Goal: Information Seeking & Learning: Learn about a topic

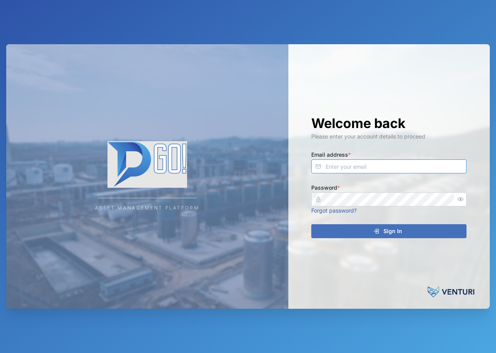
click at [366, 168] on input "Email address *" at bounding box center [388, 166] width 155 height 14
type input "[EMAIL_ADDRESS][PERSON_NAME][DOMAIN_NAME]"
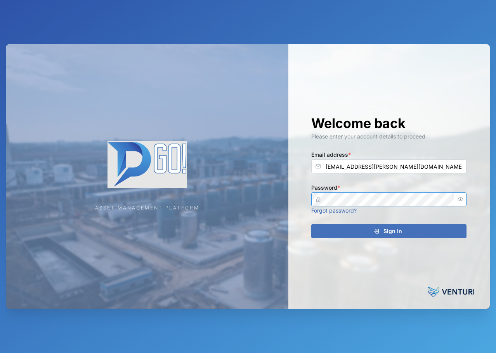
click at [311, 224] on button "Sign In" at bounding box center [388, 231] width 155 height 14
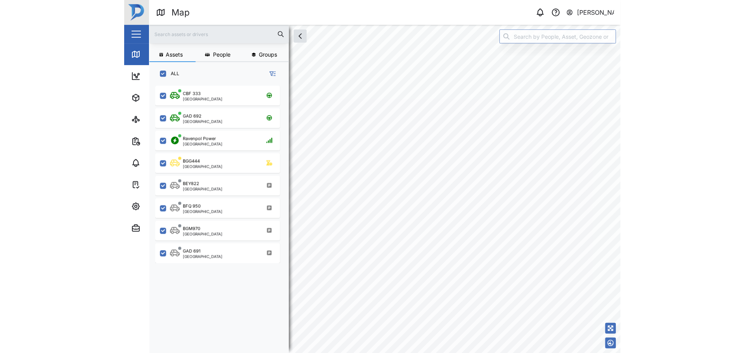
scroll to position [258, 121]
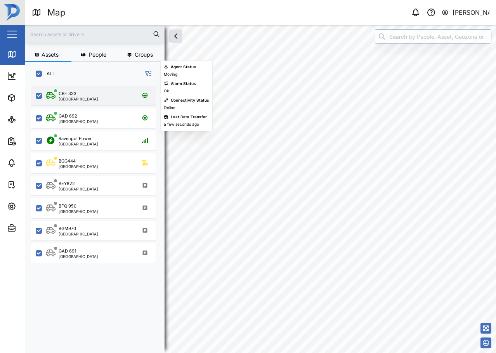
click at [88, 95] on div "CBF 333 Port Moresby" at bounding box center [98, 95] width 105 height 10
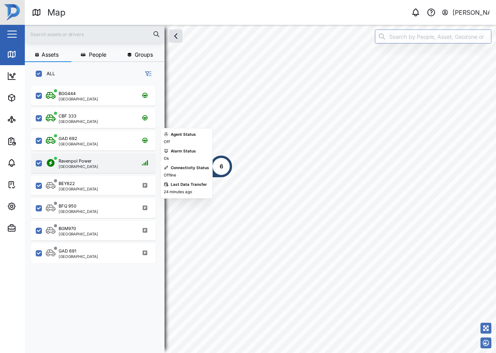
click at [95, 154] on div "Ravenpol Power Port Moresby" at bounding box center [93, 163] width 125 height 20
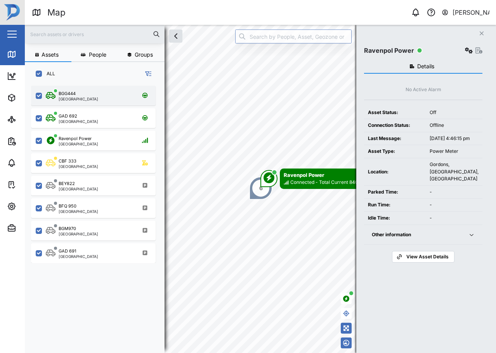
click at [90, 87] on div "BGG444 Port Moresby" at bounding box center [93, 96] width 125 height 20
click at [91, 91] on div "BGG444 Port Moresby" at bounding box center [98, 95] width 105 height 10
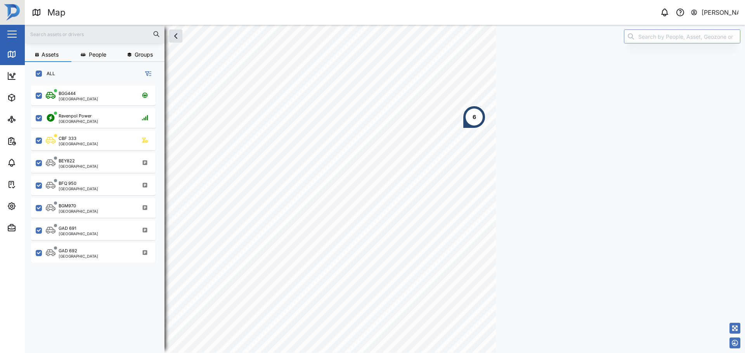
scroll to position [258, 121]
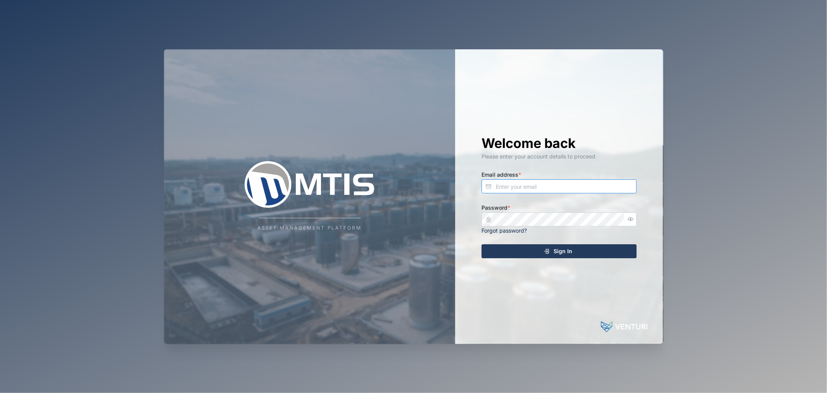
click at [549, 183] on input "Email address *" at bounding box center [559, 186] width 155 height 14
type input "[EMAIL_ADDRESS][PERSON_NAME][DOMAIN_NAME]"
click at [482, 244] on button "Sign In" at bounding box center [559, 251] width 155 height 14
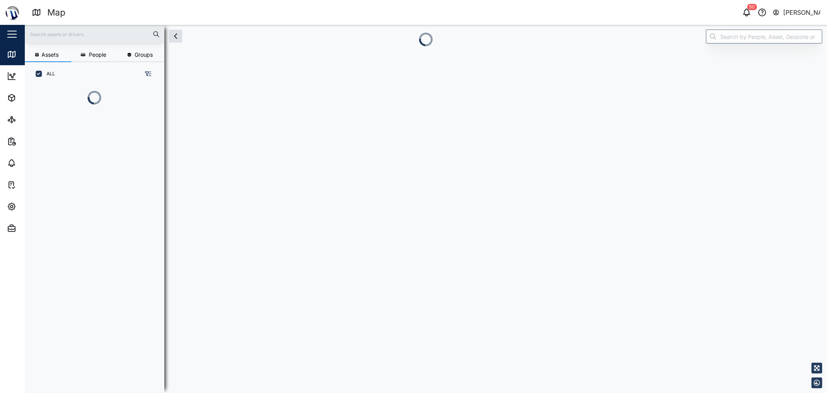
scroll to position [7, 7]
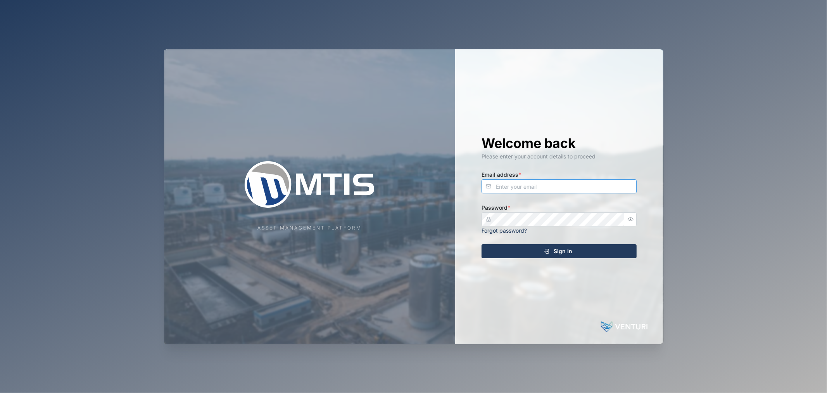
click at [564, 187] on input "Email address *" at bounding box center [559, 186] width 155 height 14
type input "declan.delahunty@venturi.io"
click at [482, 244] on button "Sign In" at bounding box center [559, 251] width 155 height 14
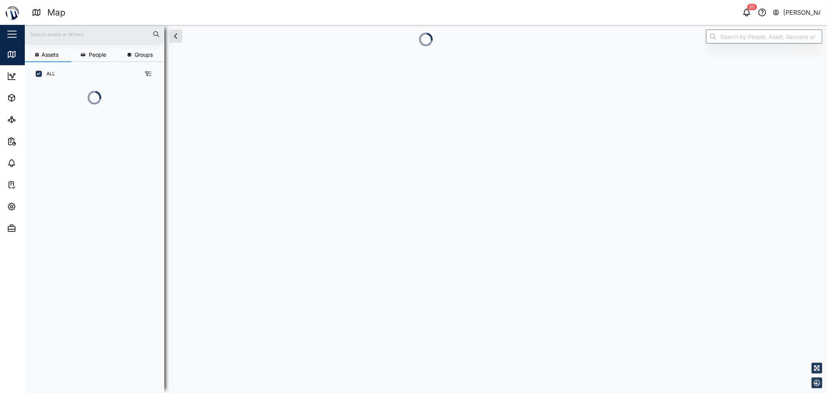
scroll to position [7, 7]
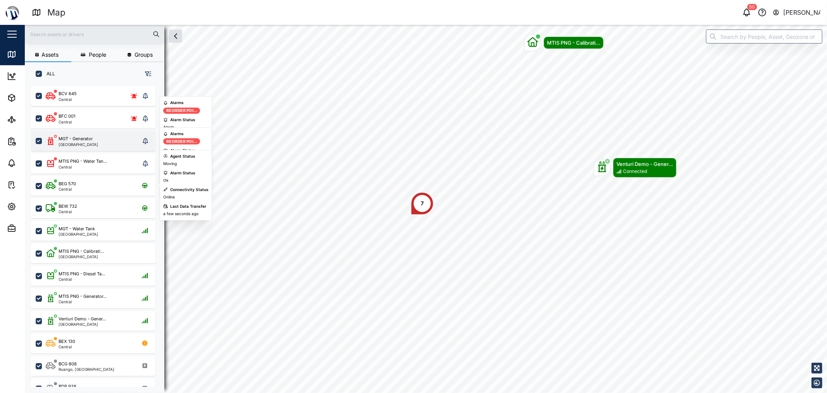
click at [75, 137] on div "MGT - Generator" at bounding box center [76, 138] width 34 height 7
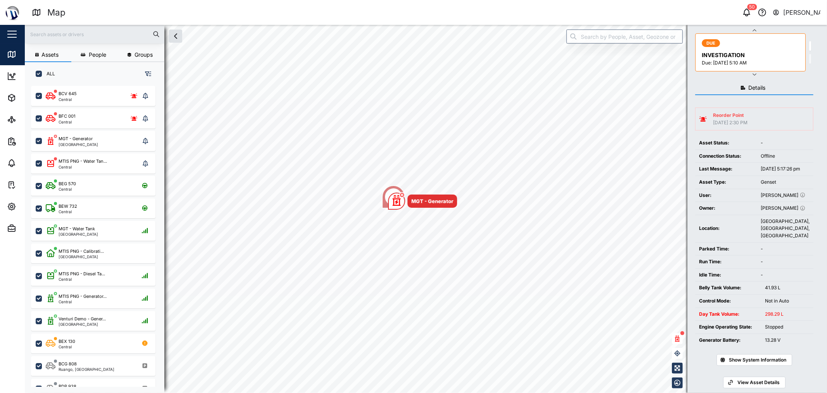
scroll to position [57, 0]
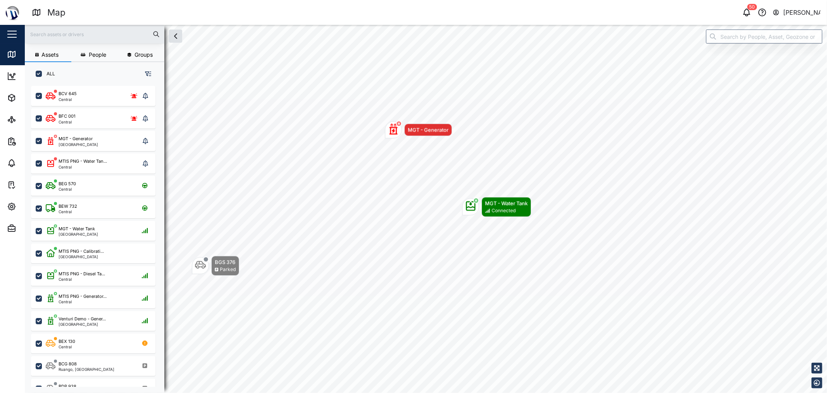
click at [445, 145] on div "Alarms Reorder Poi... Alarm Status Alarm Connectivity Status Offline Last Data …" at bounding box center [430, 185] width 45 height 81
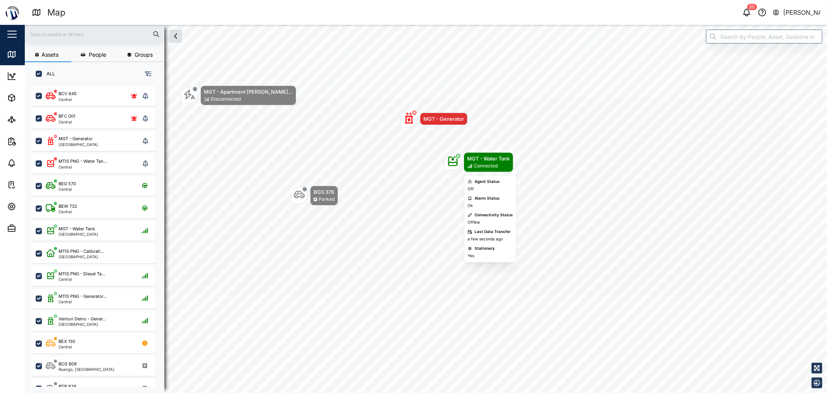
click at [486, 168] on div "Connected" at bounding box center [486, 165] width 24 height 7
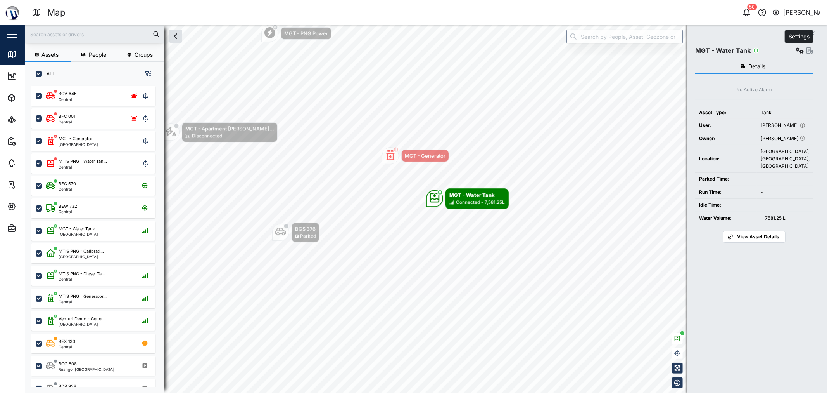
click at [797, 50] on icon "button" at bounding box center [800, 50] width 8 height 6
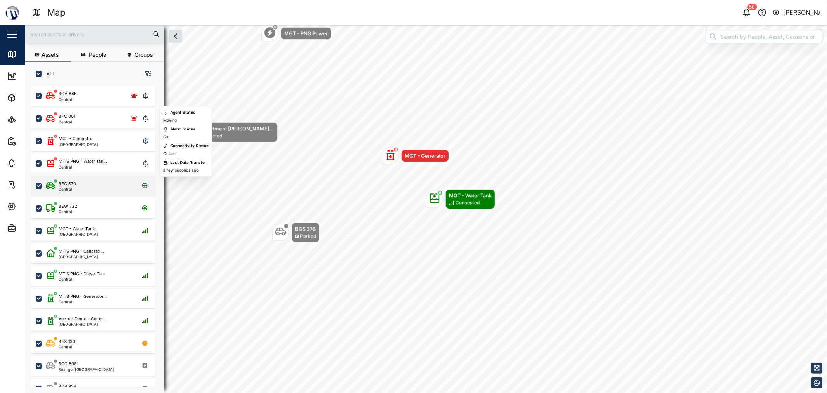
scroll to position [86, 0]
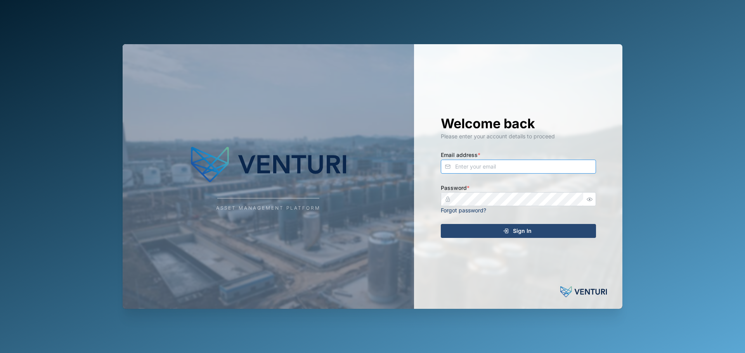
click at [462, 169] on input "Email address *" at bounding box center [518, 167] width 155 height 14
type input "[EMAIL_ADDRESS][PERSON_NAME][DOMAIN_NAME]"
click at [441, 224] on button "Sign In" at bounding box center [518, 231] width 155 height 14
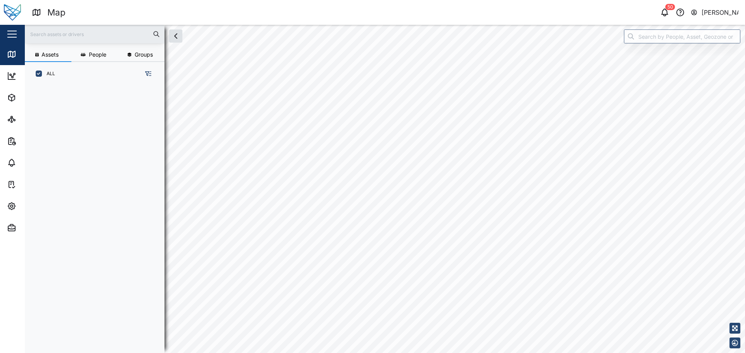
scroll to position [6, 6]
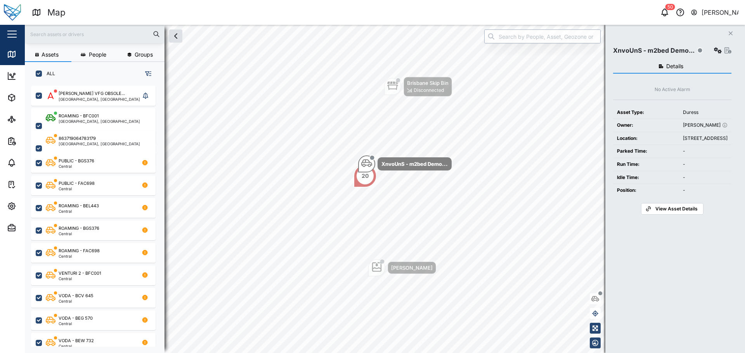
click at [549, 35] on input "search" at bounding box center [542, 36] width 116 height 14
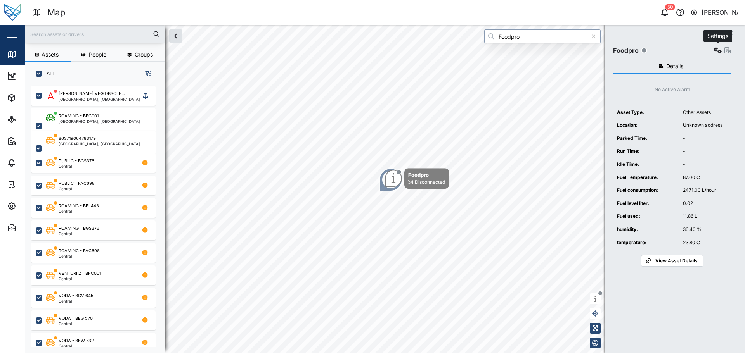
type input "Foodpro"
click at [715, 48] on icon "button" at bounding box center [718, 50] width 8 height 6
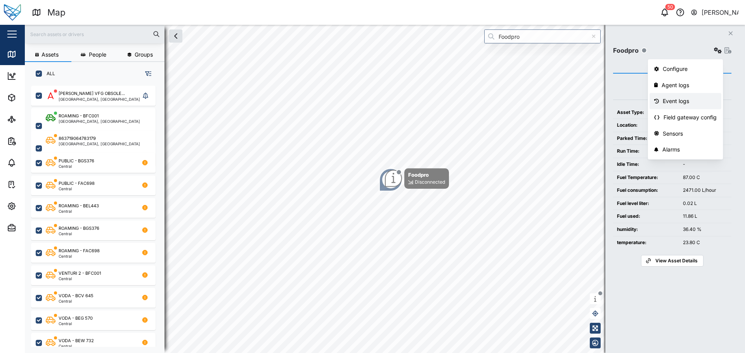
click at [694, 97] on div "Event logs" at bounding box center [690, 101] width 54 height 9
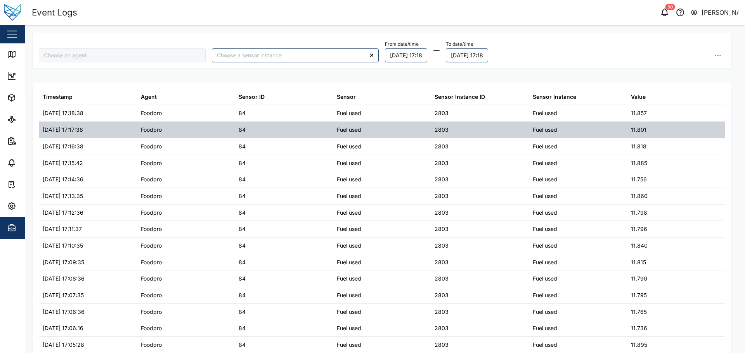
type input "Foodpro"
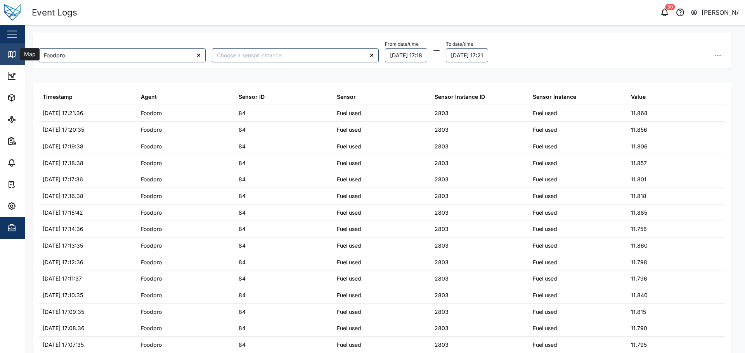
click at [17, 50] on div "Map" at bounding box center [22, 54] width 31 height 9
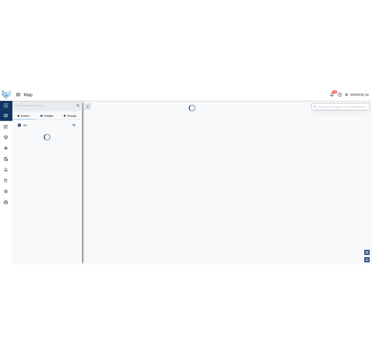
scroll to position [6, 6]
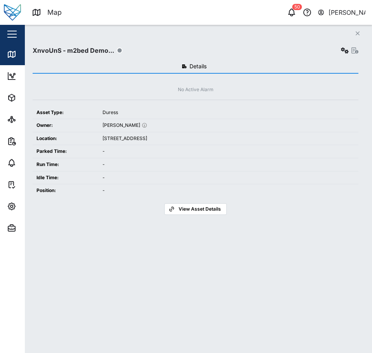
scroll to position [258, 121]
click at [354, 33] on button "Close" at bounding box center [357, 33] width 11 height 11
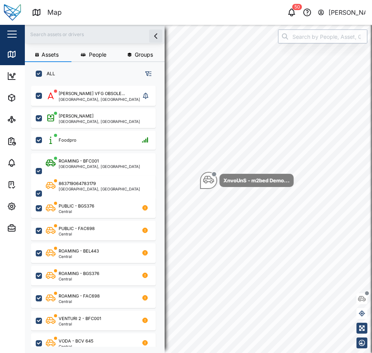
click at [322, 32] on input "search" at bounding box center [322, 36] width 89 height 14
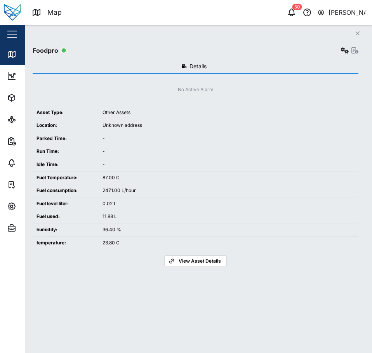
type input "Foodpro"
click at [357, 31] on icon "Close" at bounding box center [357, 33] width 5 height 6
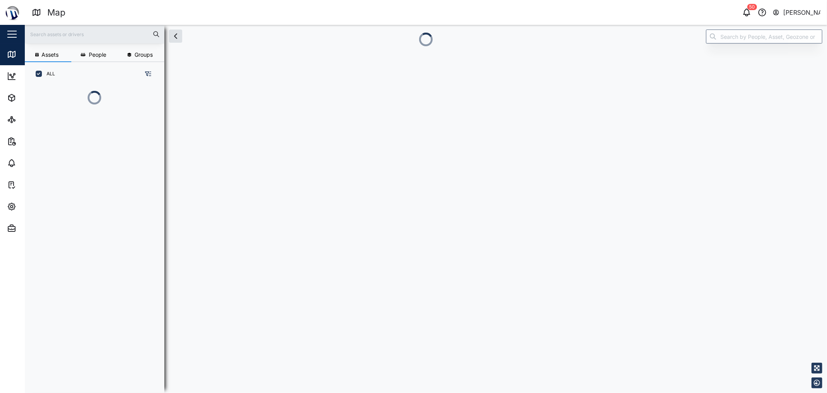
scroll to position [297, 121]
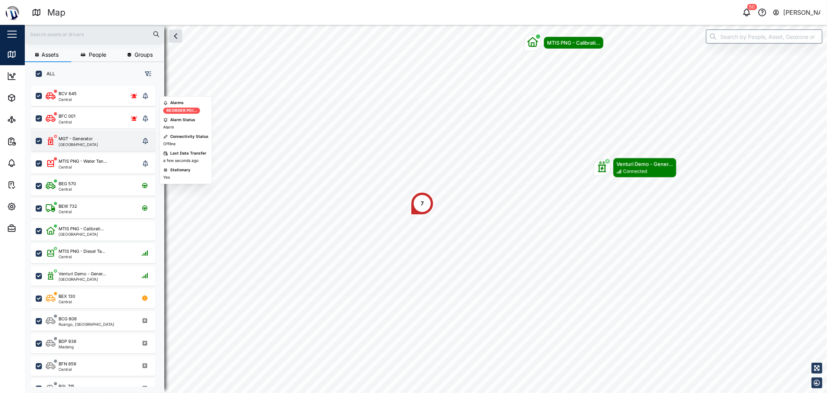
click at [101, 135] on div "MGT - Generator [GEOGRAPHIC_DATA]" at bounding box center [93, 140] width 94 height 11
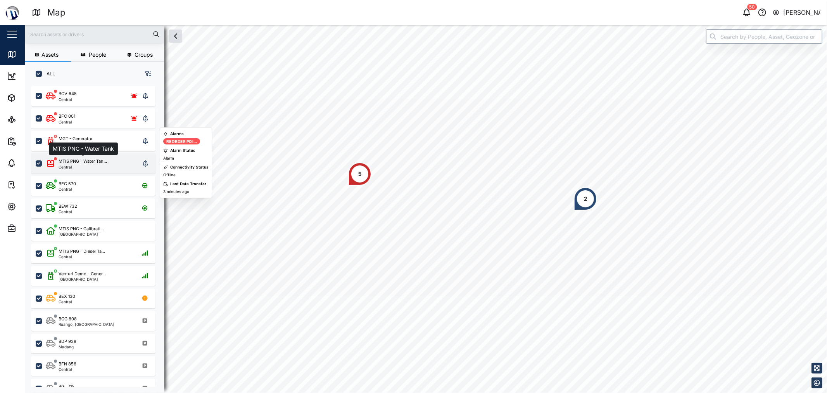
click at [87, 158] on div "MTIS PNG - Water Tan..." at bounding box center [83, 161] width 48 height 7
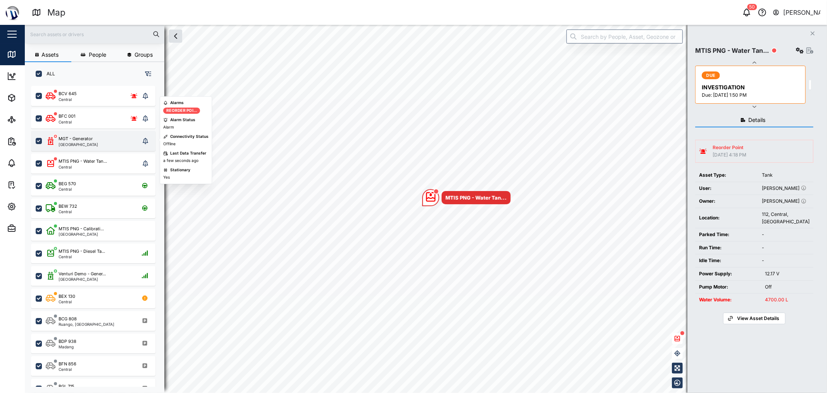
click at [101, 143] on div "MGT - Generator [GEOGRAPHIC_DATA]" at bounding box center [93, 140] width 94 height 11
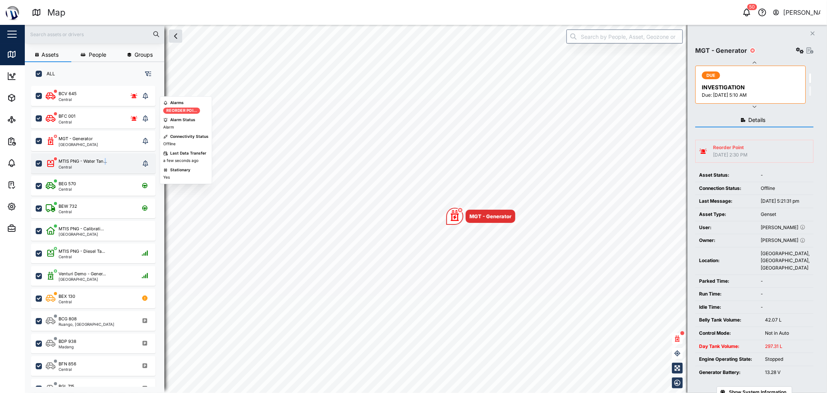
click at [106, 156] on div "MTIS PNG - Water Tan... Central" at bounding box center [93, 163] width 125 height 20
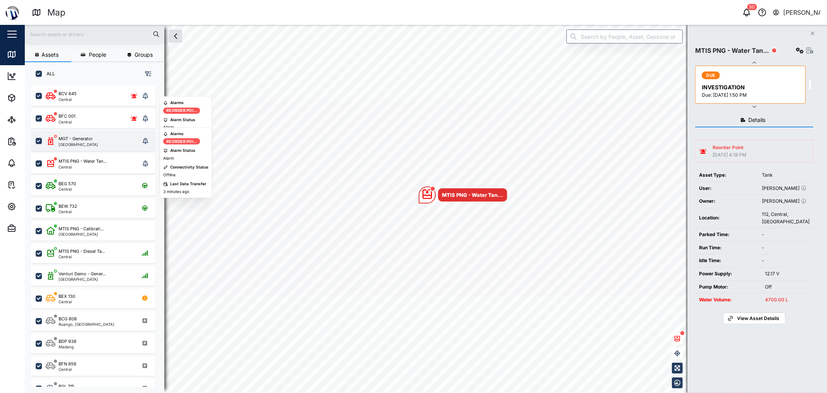
click at [106, 142] on div "MGT - Generator [GEOGRAPHIC_DATA]" at bounding box center [93, 140] width 94 height 11
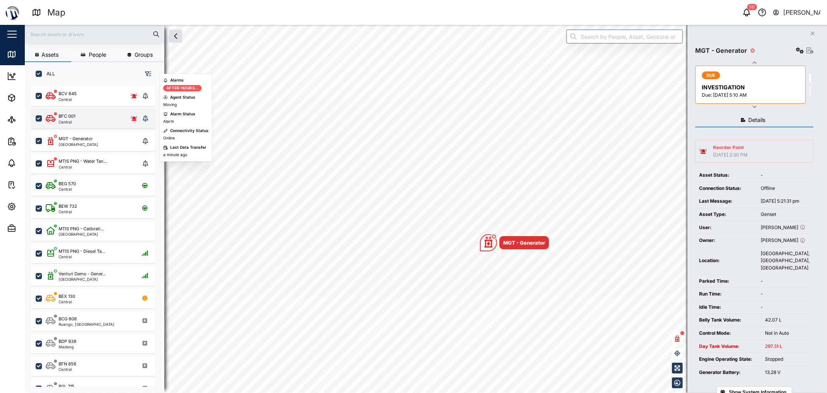
click at [95, 113] on div "BFC 001 Central" at bounding box center [93, 118] width 94 height 11
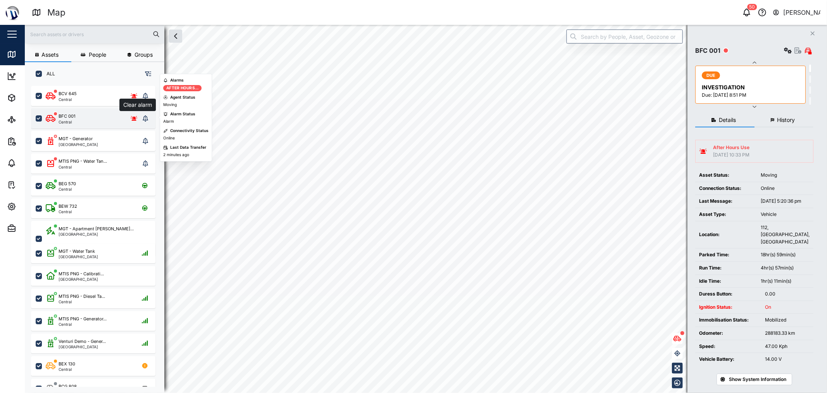
click at [148, 118] on button "grid" at bounding box center [145, 118] width 11 height 11
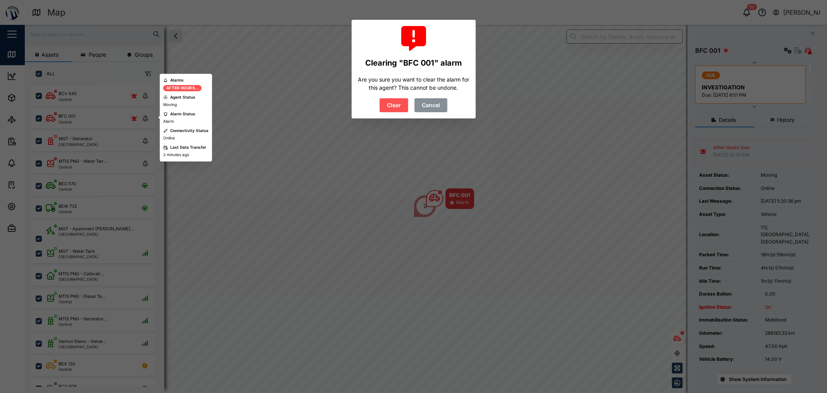
click at [402, 107] on button "Clear" at bounding box center [394, 105] width 29 height 14
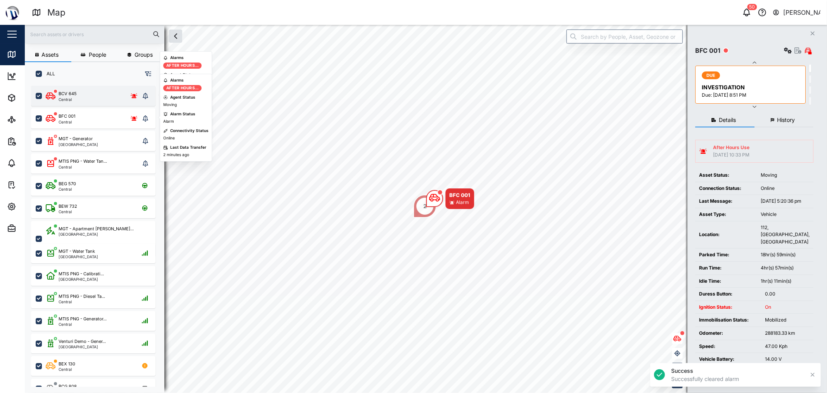
click at [148, 93] on icon "grid" at bounding box center [145, 96] width 5 height 6
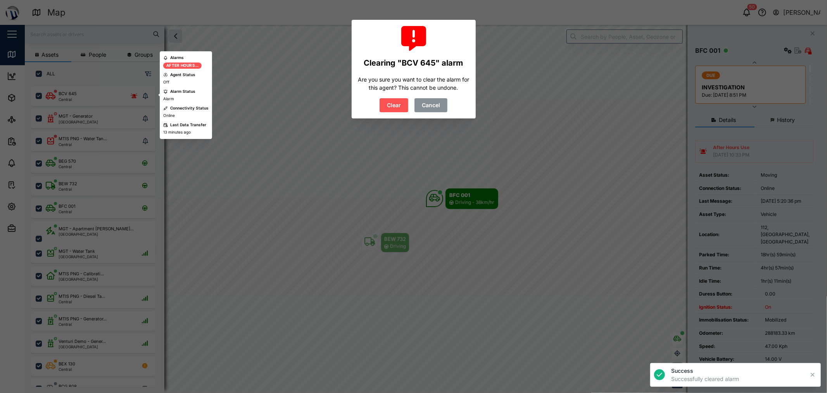
click at [399, 102] on span "Clear" at bounding box center [394, 105] width 14 height 13
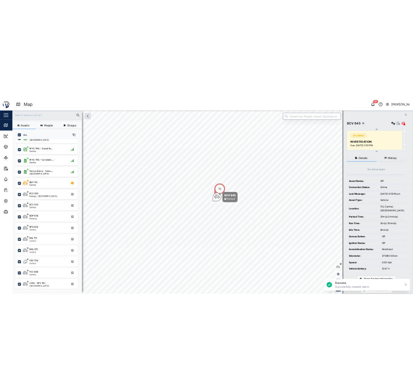
scroll to position [215, 0]
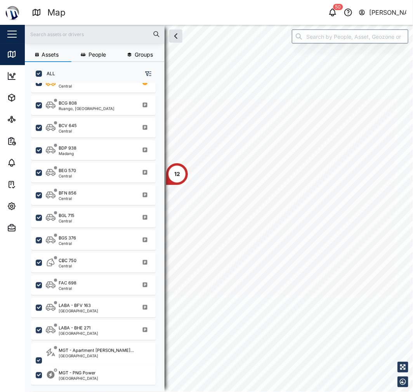
scroll to position [296, 121]
